Goal: Task Accomplishment & Management: Manage account settings

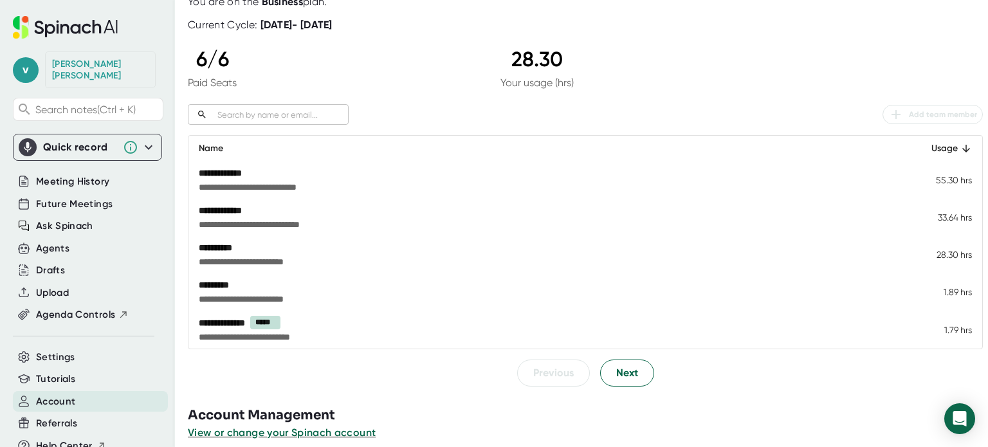
scroll to position [99, 0]
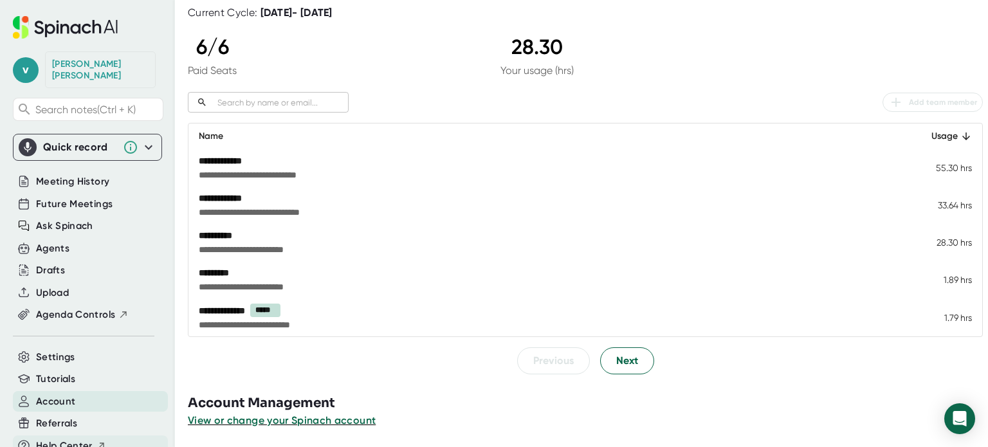
click at [64, 439] on span "Help Center" at bounding box center [64, 446] width 57 height 15
click at [54, 241] on div "Agents" at bounding box center [52, 248] width 33 height 15
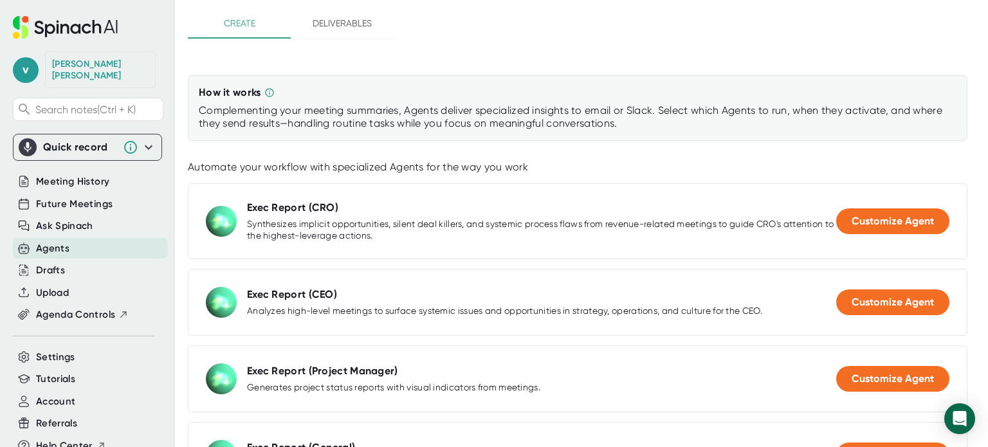
scroll to position [129, 0]
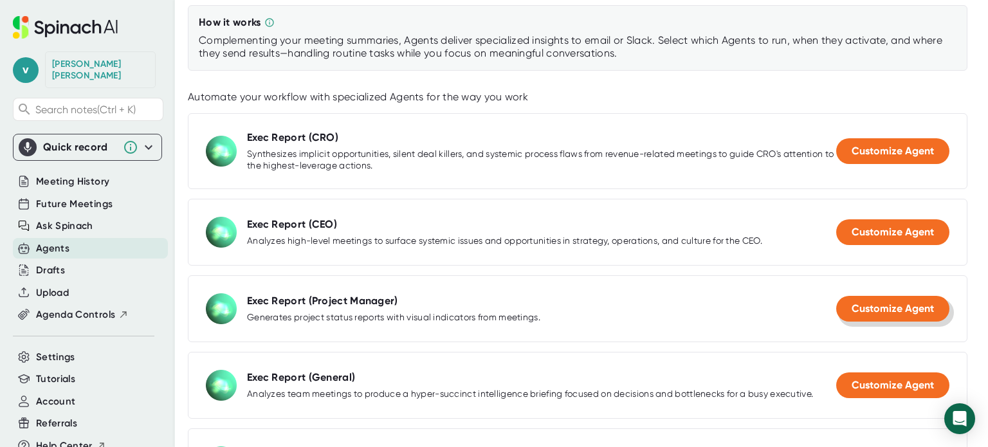
click at [898, 304] on span "Customize Agent" at bounding box center [893, 308] width 82 height 12
select select "15:00"
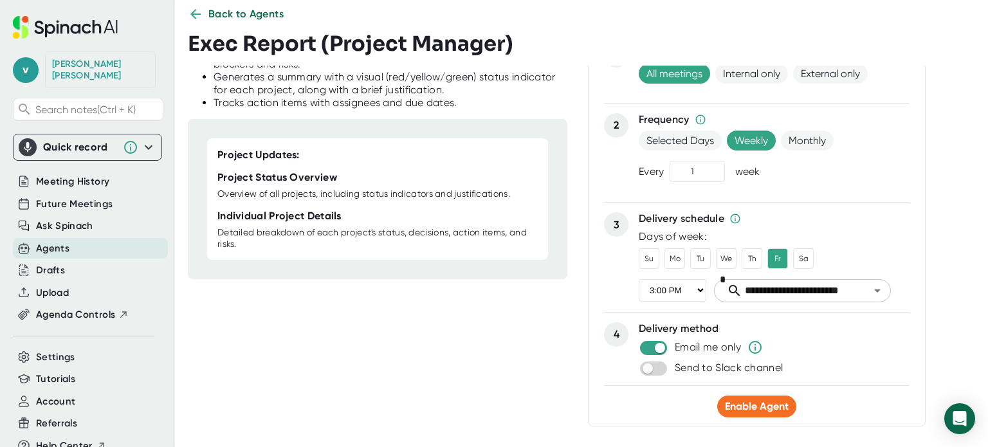
scroll to position [72, 0]
click at [769, 400] on span "Enable Agent" at bounding box center [757, 406] width 64 height 12
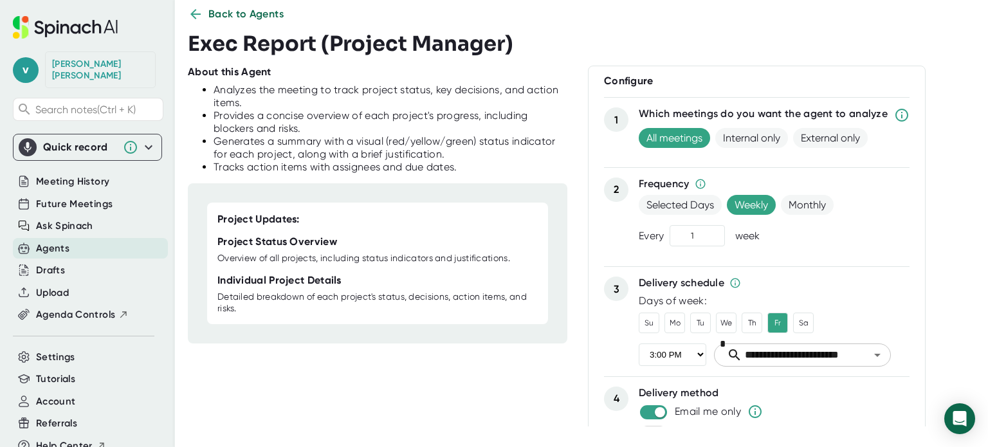
scroll to position [0, 0]
click at [271, 13] on span "Back to Agents" at bounding box center [246, 13] width 76 height 15
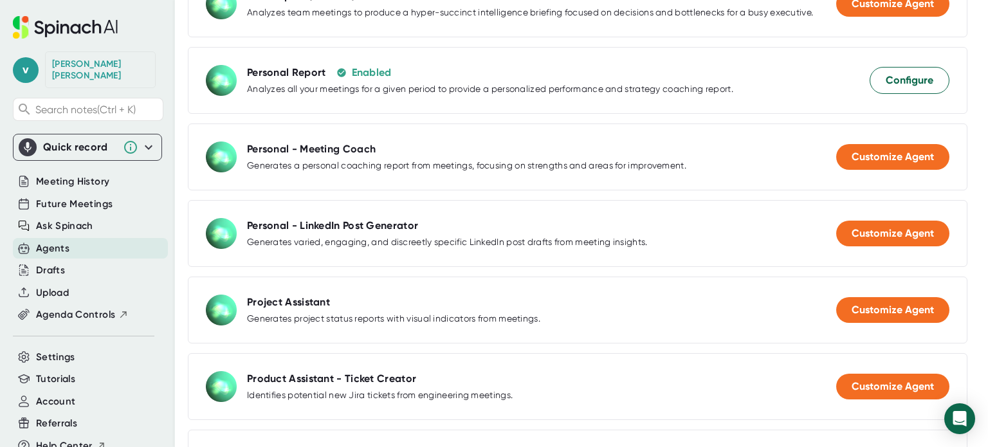
scroll to position [539, 0]
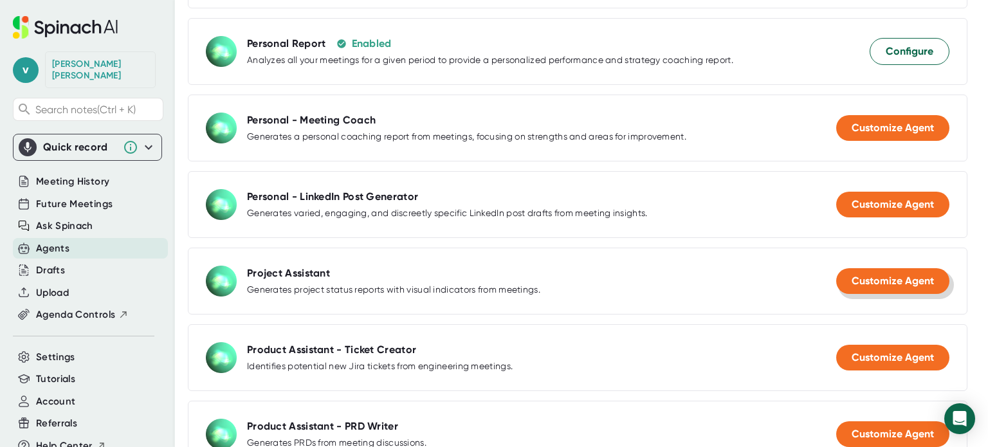
click at [870, 285] on button "Customize Agent" at bounding box center [892, 281] width 113 height 26
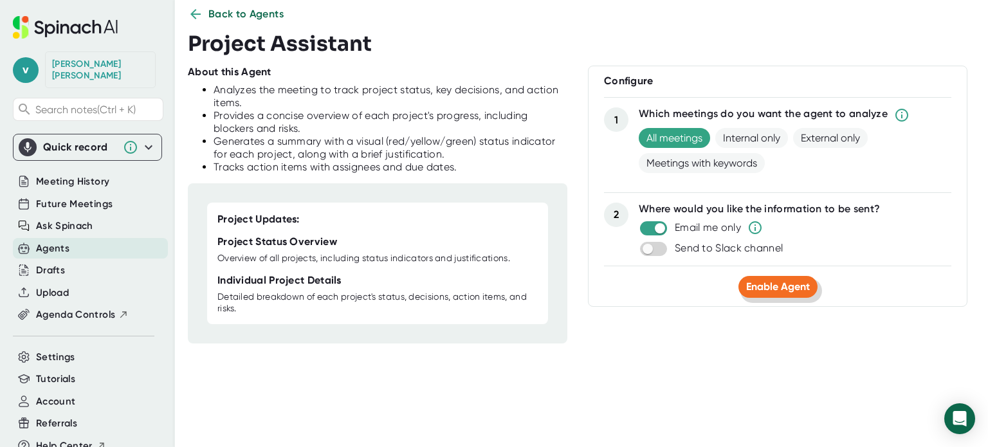
click at [770, 286] on span "Enable Agent" at bounding box center [778, 286] width 64 height 12
click at [259, 17] on span "Back to Agents" at bounding box center [246, 13] width 76 height 15
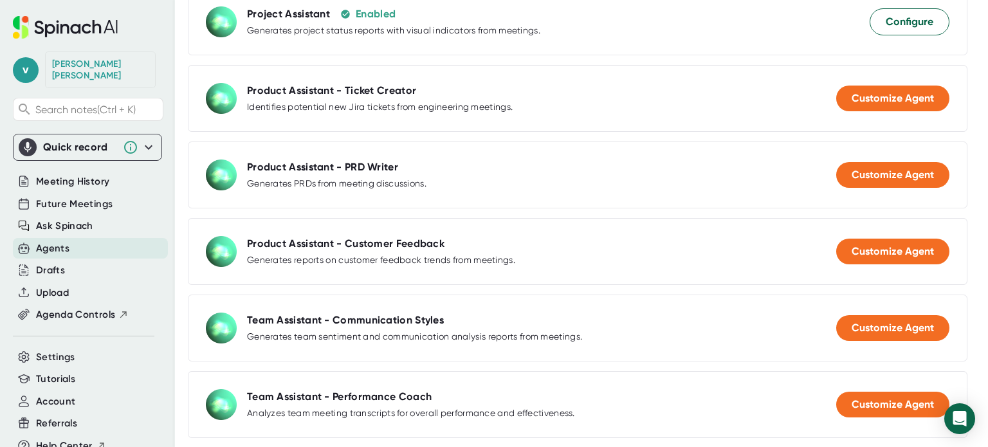
scroll to position [861, 0]
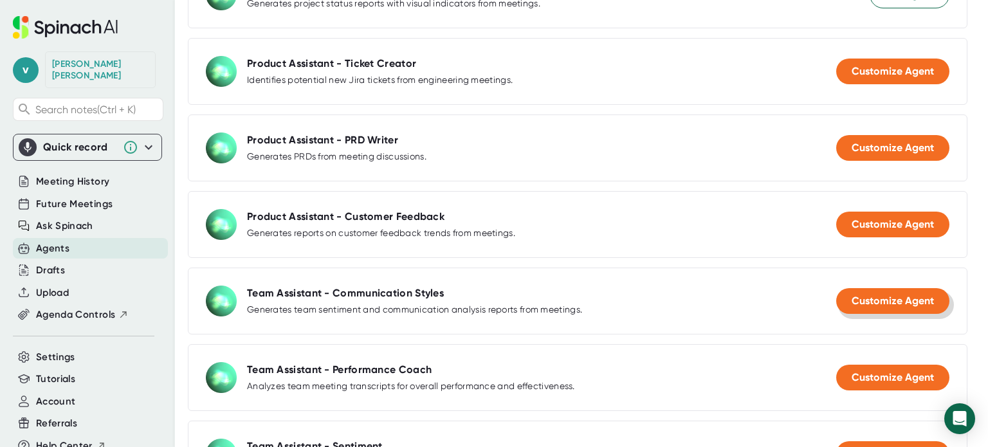
click at [906, 299] on span "Customize Agent" at bounding box center [893, 301] width 82 height 12
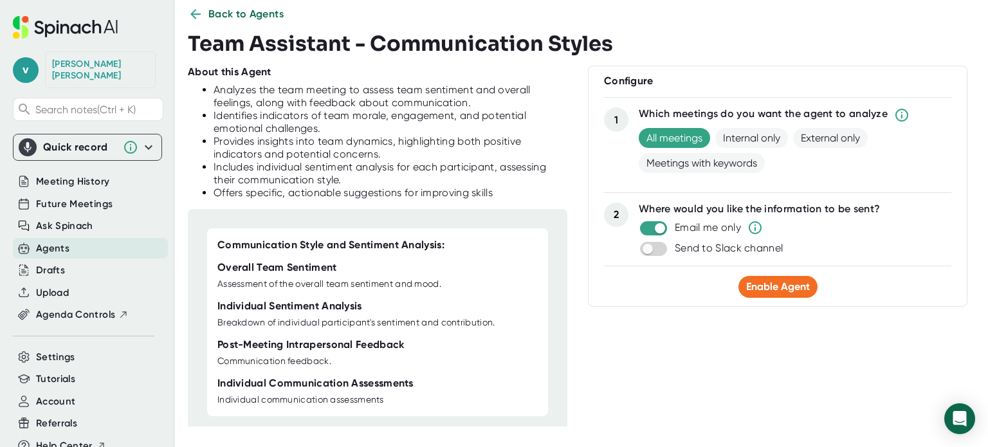
scroll to position [24, 0]
click at [773, 284] on span "Enable Agent" at bounding box center [778, 286] width 64 height 12
click at [194, 11] on icon at bounding box center [195, 14] width 10 height 10
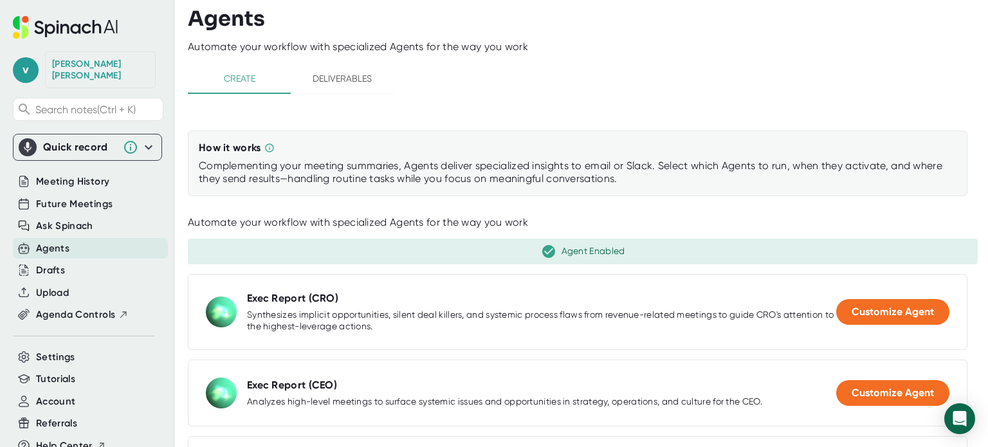
scroll to position [0, 0]
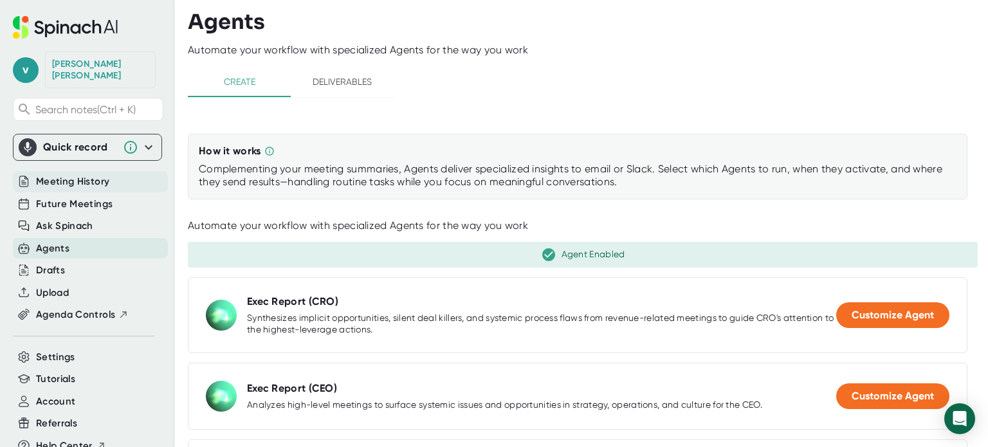
click at [59, 174] on span "Meeting History" at bounding box center [72, 181] width 73 height 15
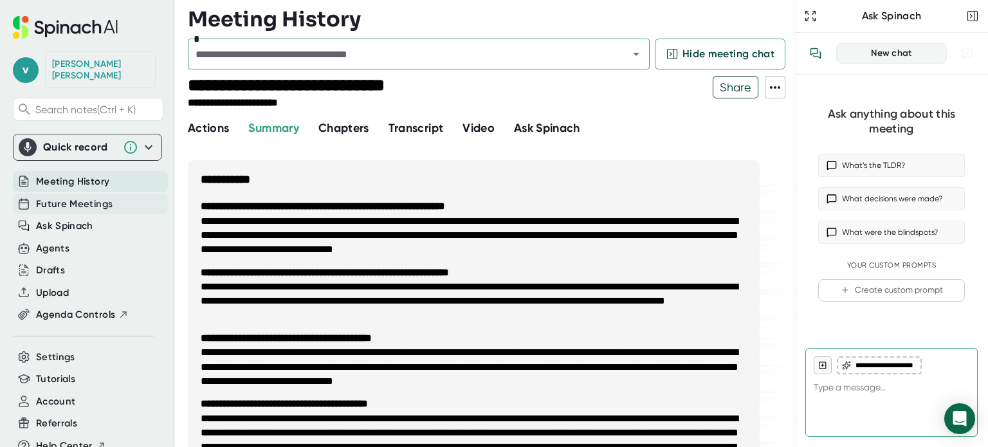
type textarea "x"
click at [73, 197] on span "Future Meetings" at bounding box center [74, 204] width 77 height 15
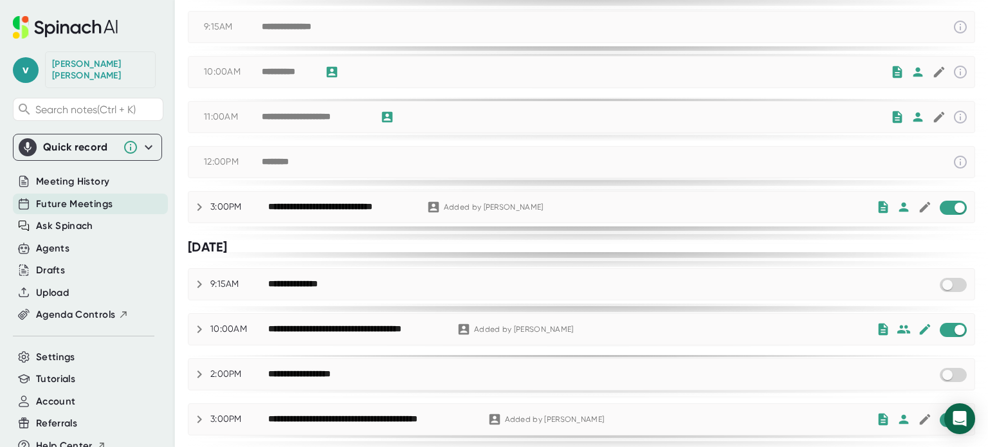
scroll to position [64, 0]
